Goal: Task Accomplishment & Management: Manage account settings

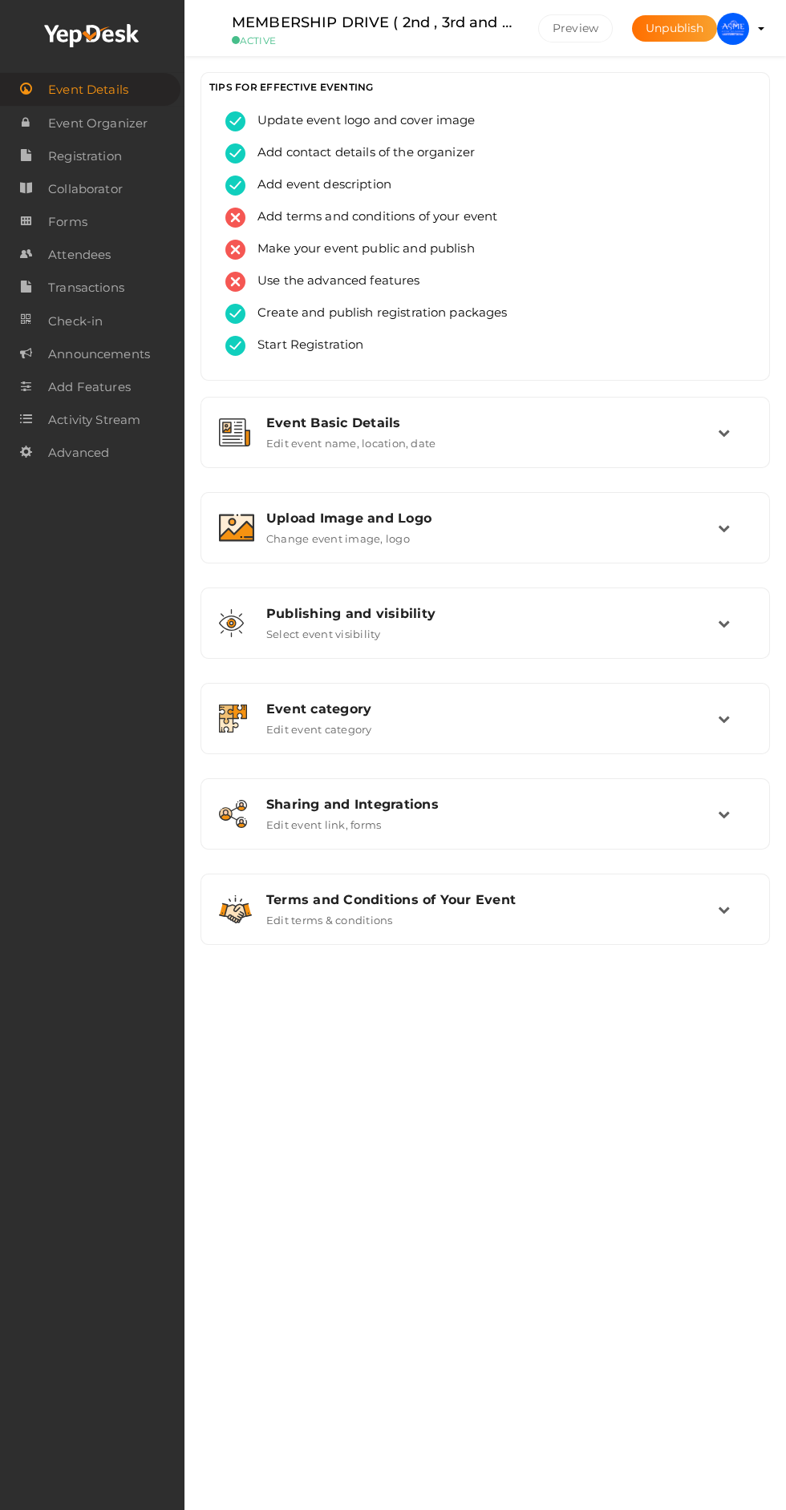
click at [241, 507] on div "Upload Image and Logo Change event image, logo" at bounding box center [485, 528] width 552 height 54
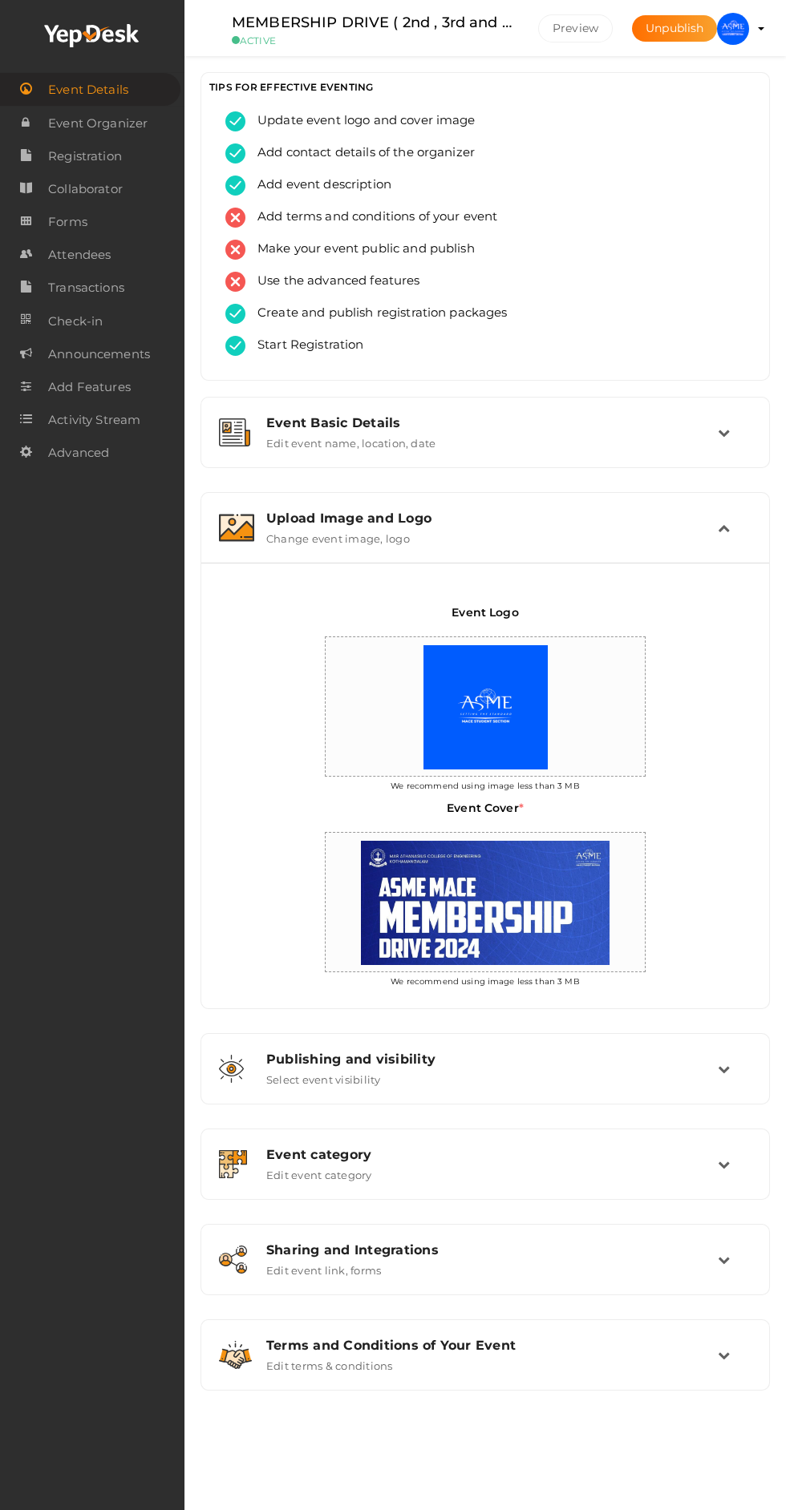
click at [249, 508] on div "Upload Image and Logo Change event image, logo" at bounding box center [485, 528] width 552 height 54
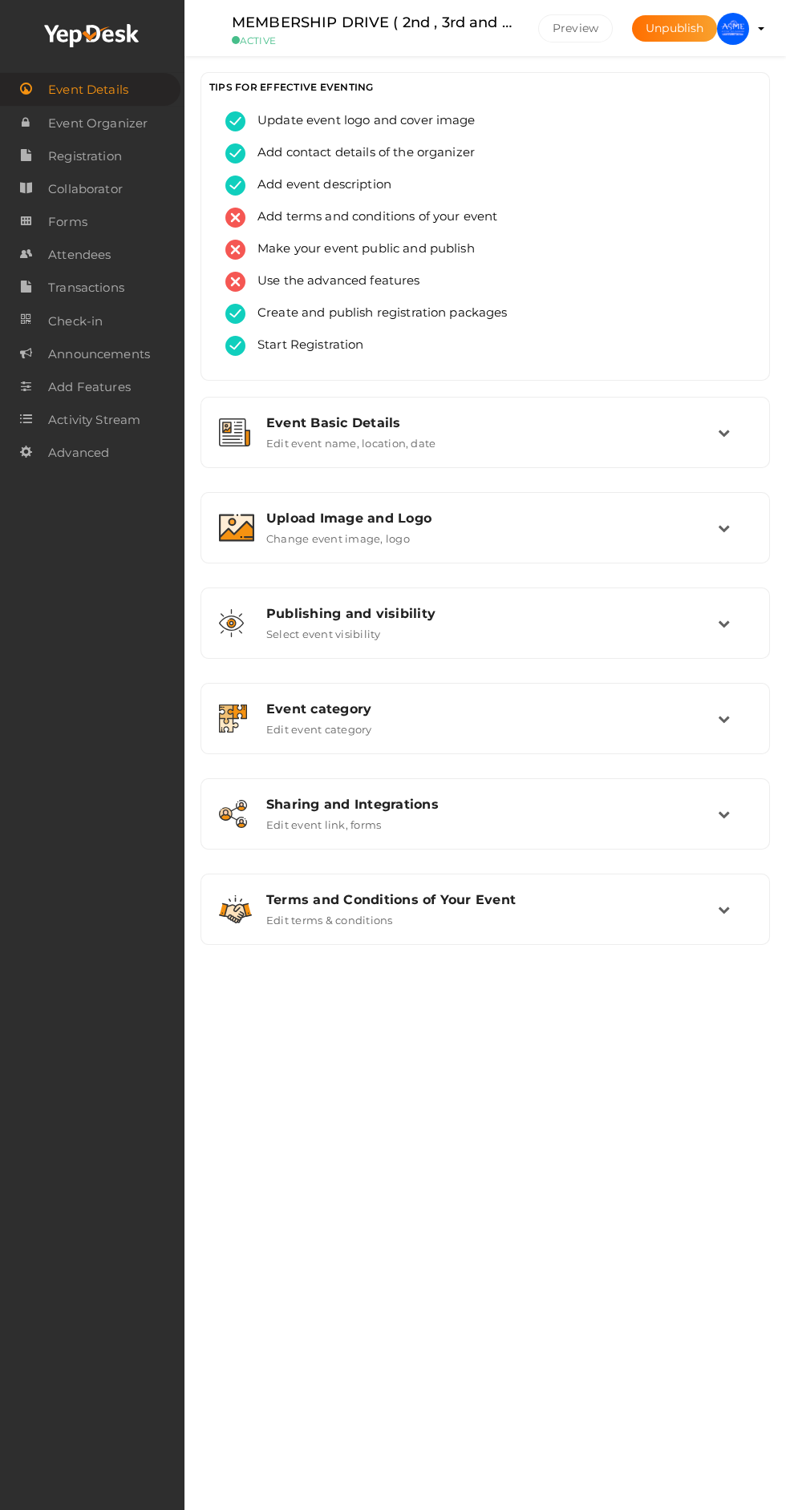
click at [733, 27] on img at bounding box center [733, 29] width 32 height 32
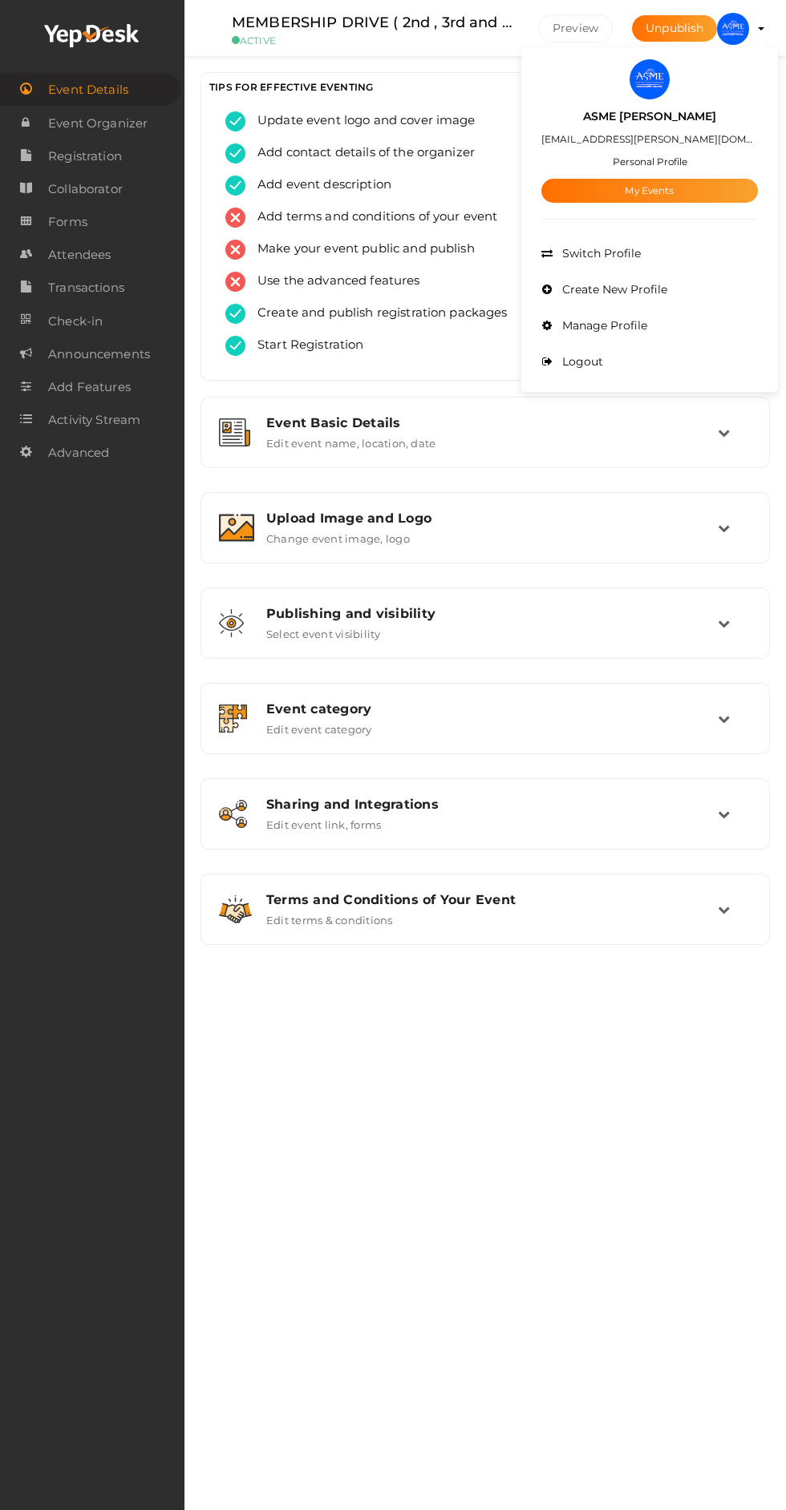
click at [613, 196] on link "My Events" at bounding box center [649, 191] width 216 height 24
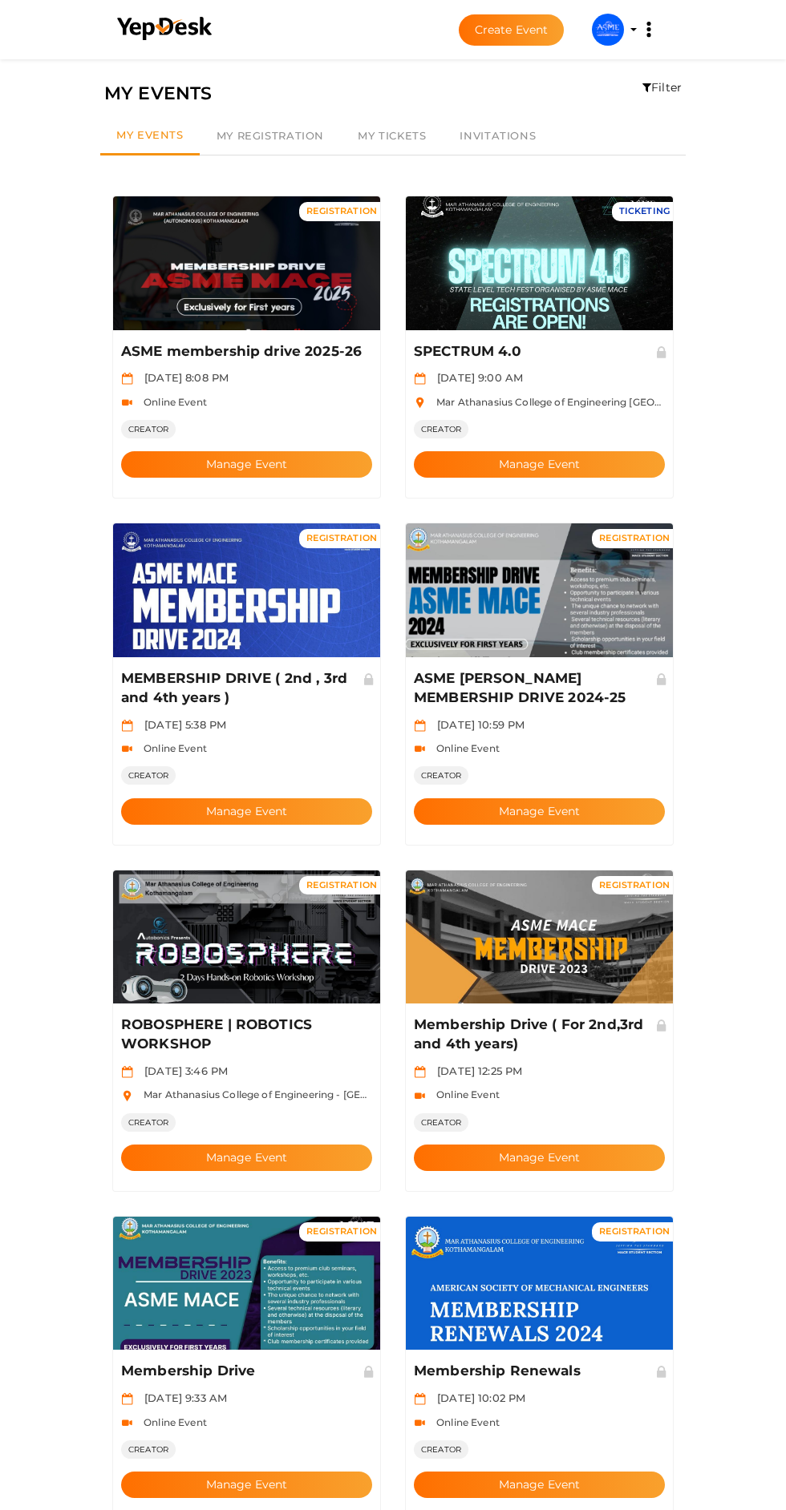
click at [208, 451] on button "Manage Event" at bounding box center [246, 464] width 251 height 26
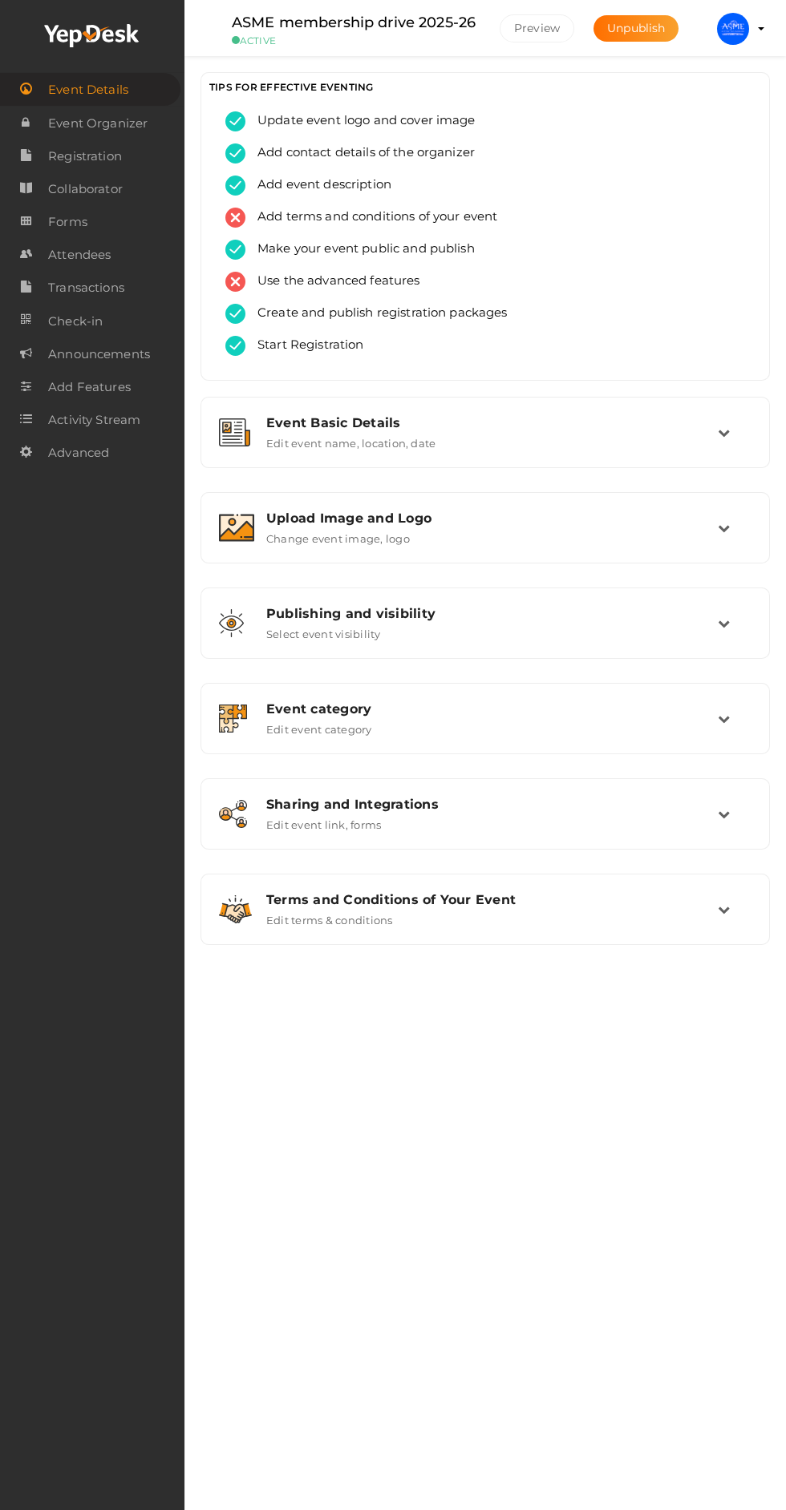
click at [35, 258] on link "Attendees" at bounding box center [92, 254] width 184 height 33
